Goal: Find specific page/section: Find specific page/section

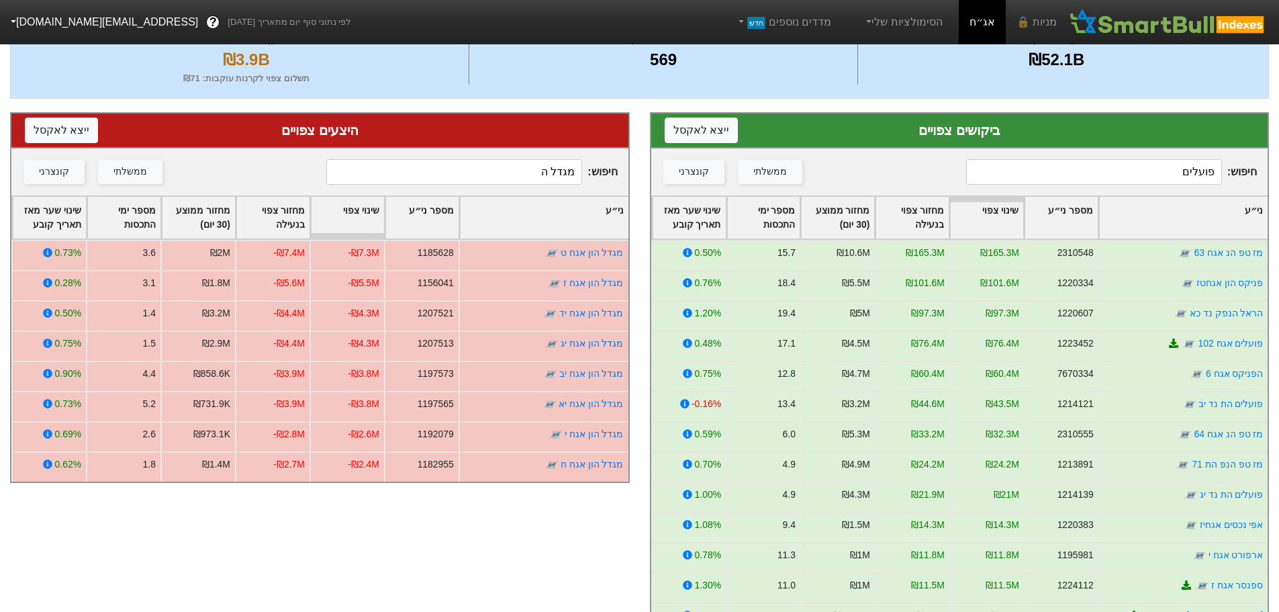
scroll to position [22, 0]
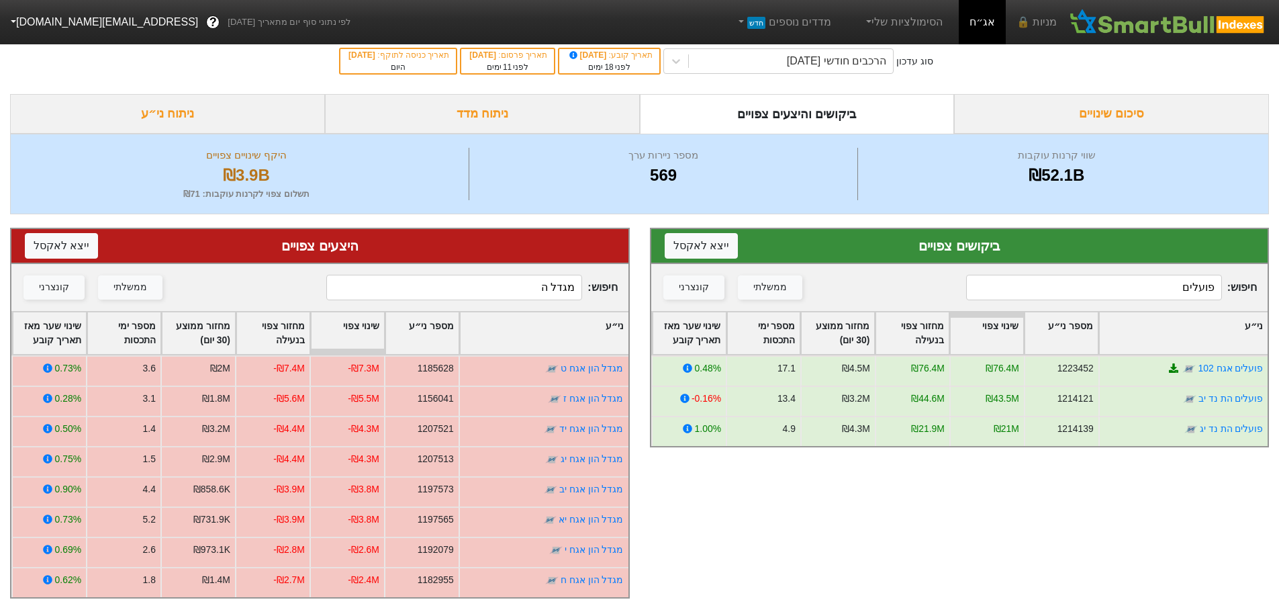
type input "פועלים"
click at [502, 284] on input "מגדל ה" at bounding box center [454, 288] width 256 height 26
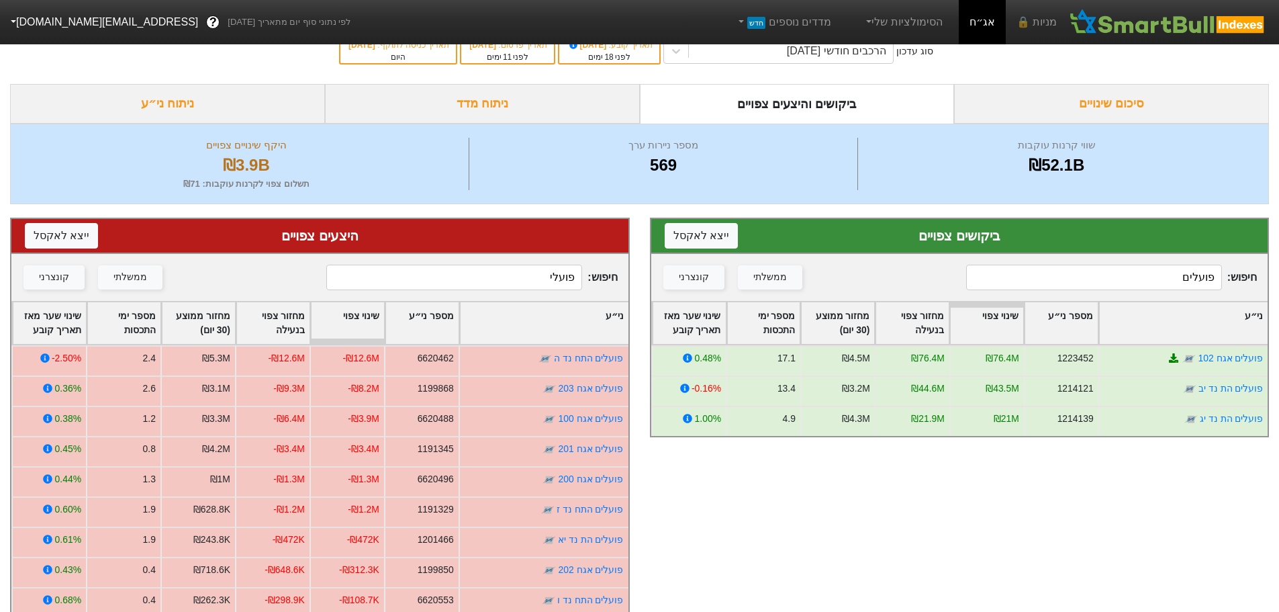
click at [531, 277] on input "פועלי" at bounding box center [454, 278] width 256 height 26
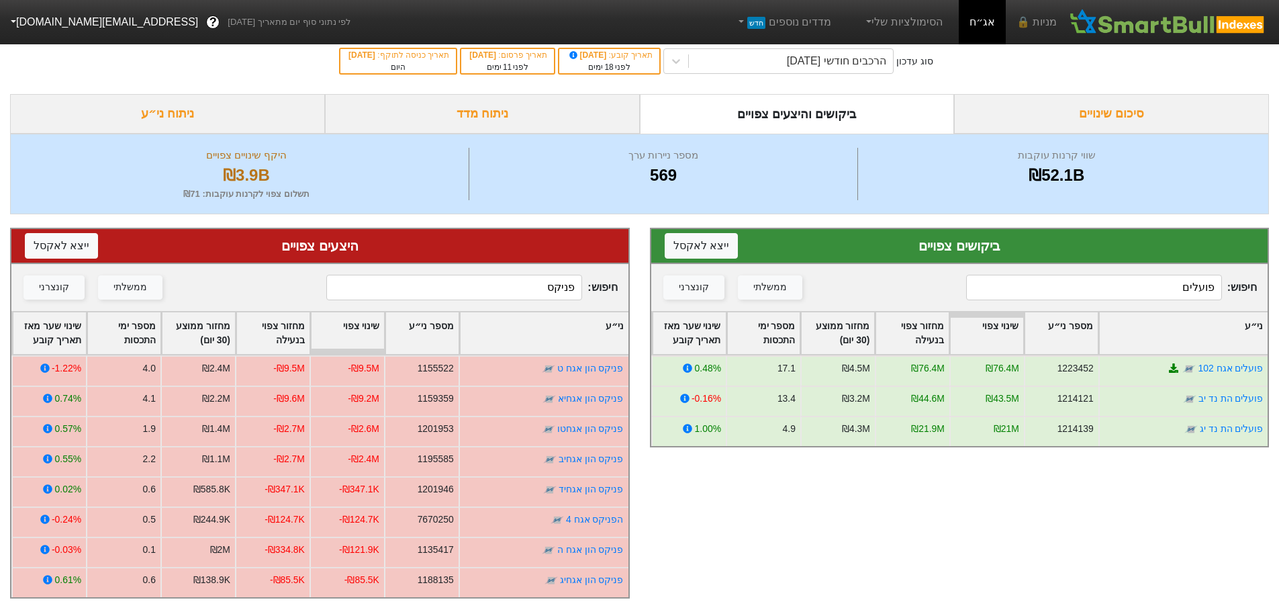
type input "פניקס"
click at [1172, 281] on input "פועלים" at bounding box center [1094, 288] width 256 height 26
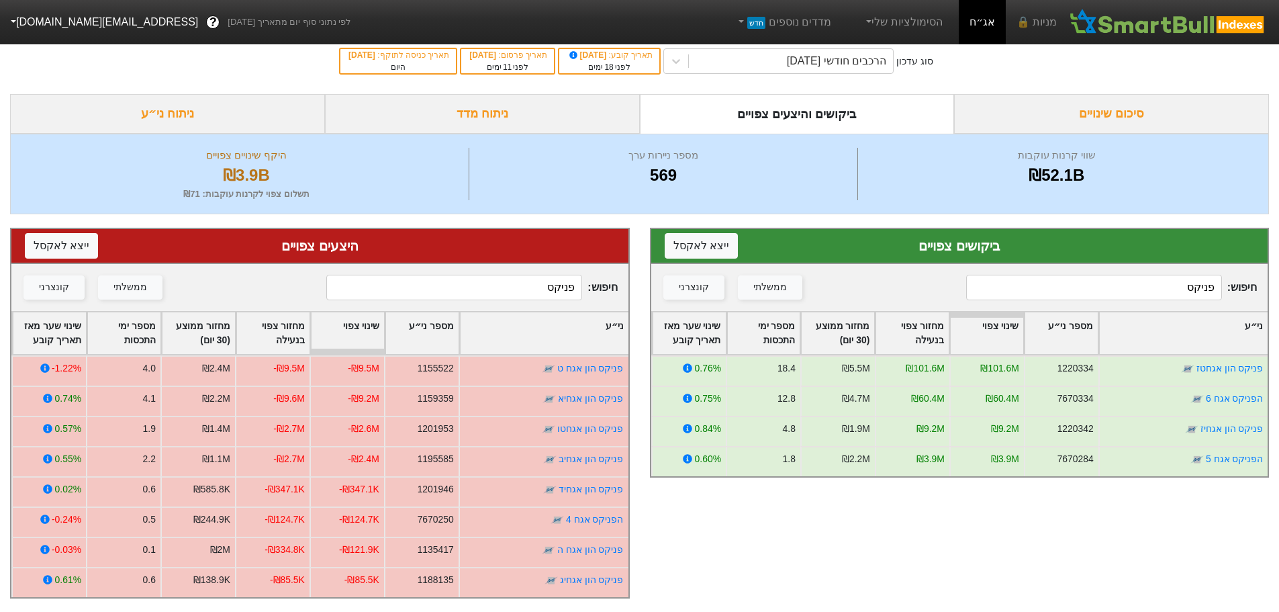
type input "פניקס"
